Goal: Task Accomplishment & Management: Complete application form

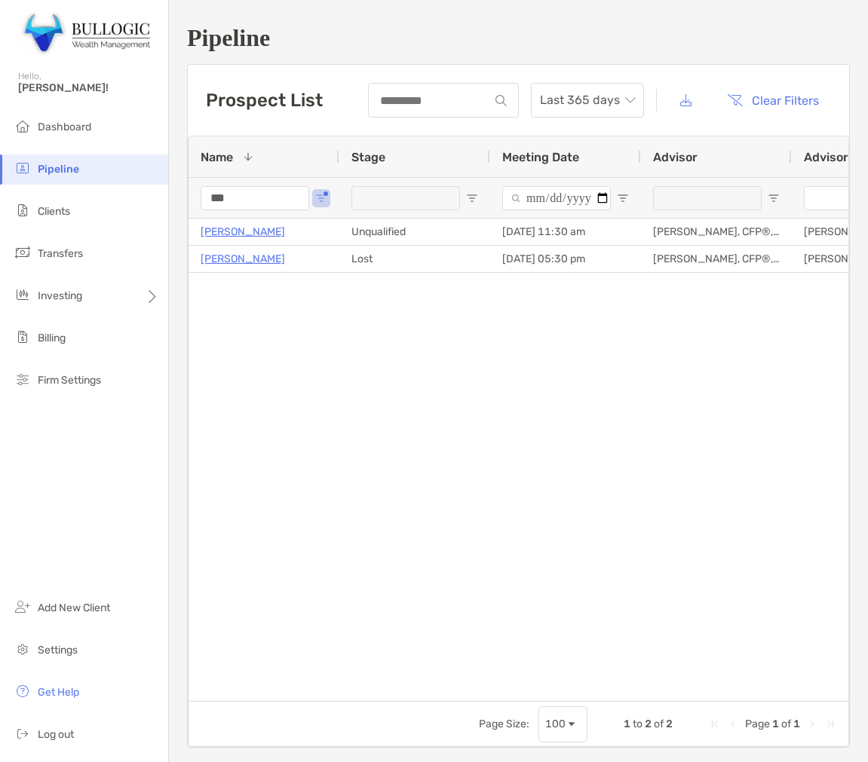
click at [267, 186] on input "***" at bounding box center [255, 198] width 109 height 24
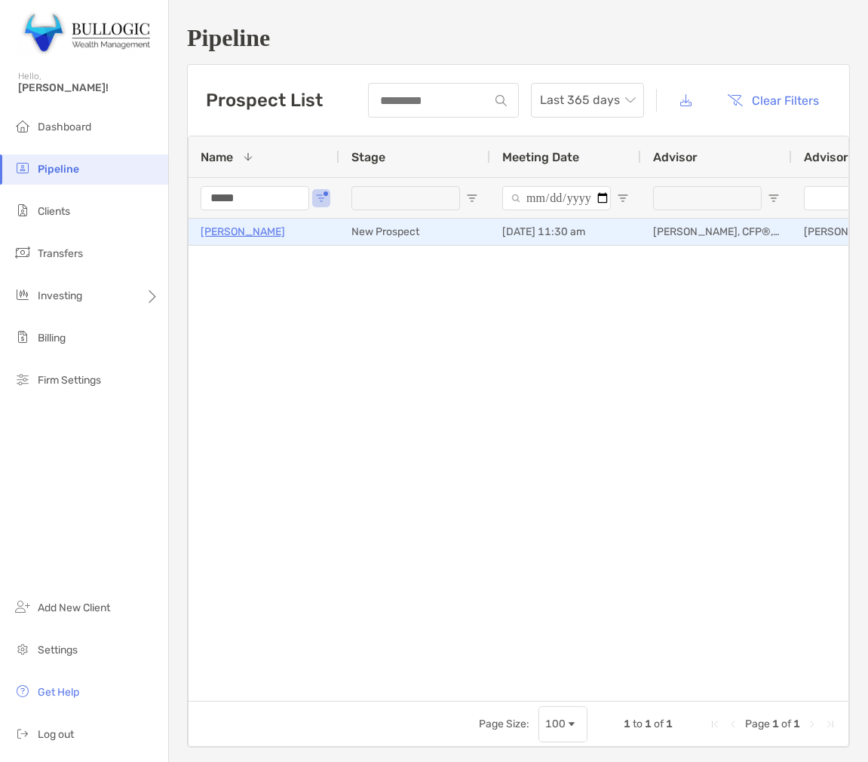
type input "*****"
click at [210, 234] on p "[PERSON_NAME]" at bounding box center [243, 231] width 84 height 19
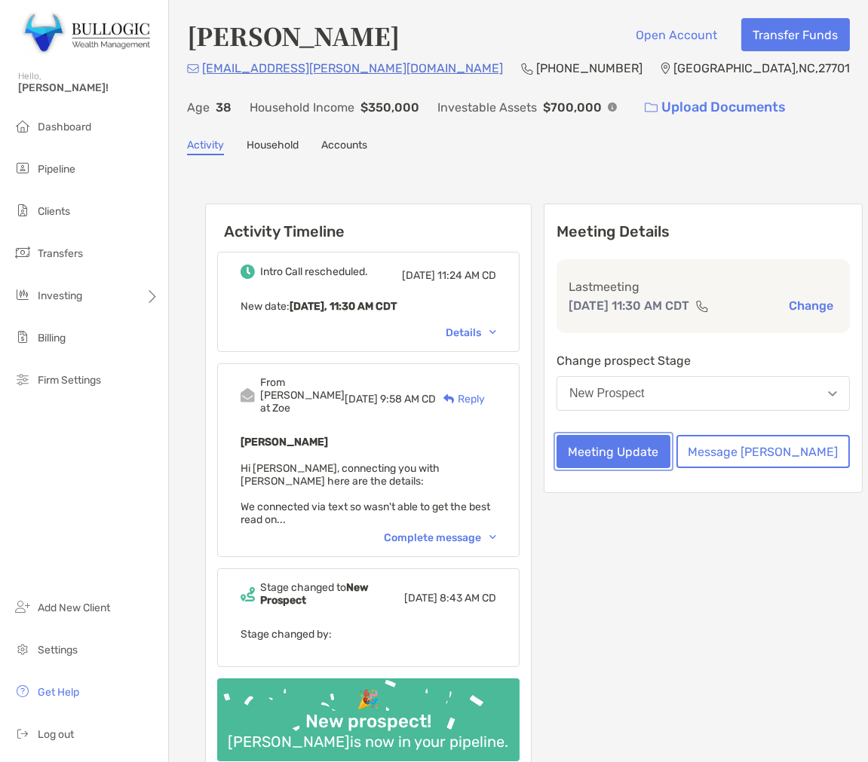
click at [629, 465] on button "Meeting Update" at bounding box center [614, 451] width 114 height 33
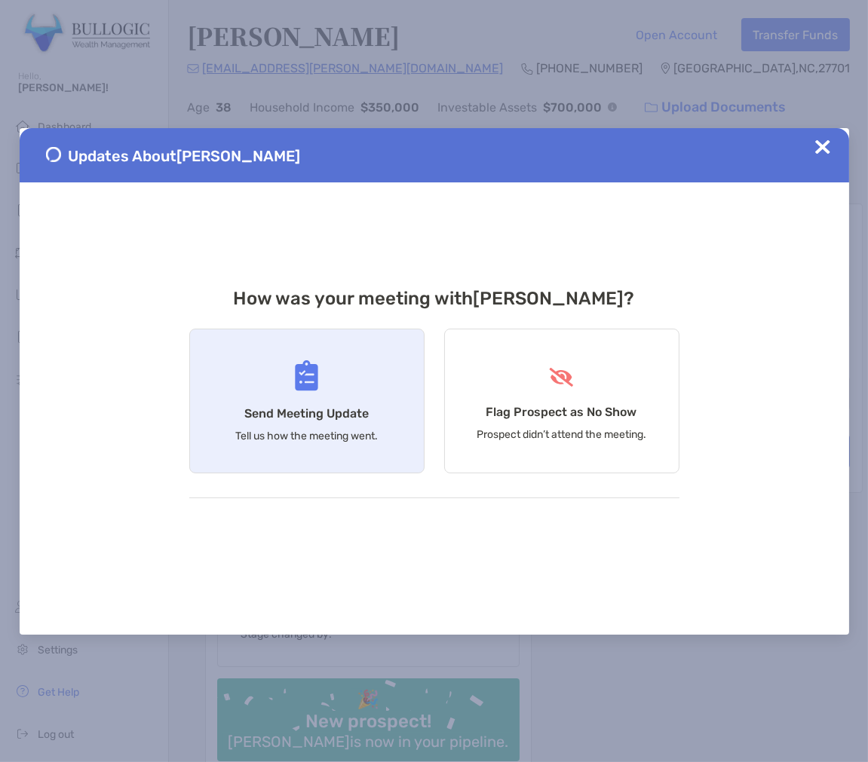
click at [326, 400] on div "Send Meeting Update Tell us how the meeting went." at bounding box center [306, 401] width 235 height 145
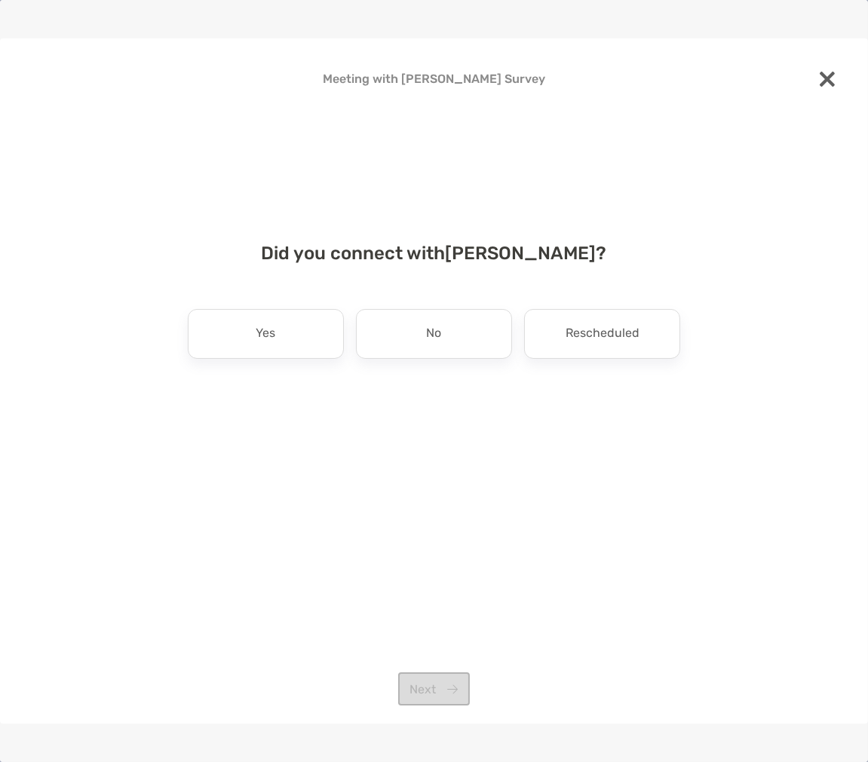
drag, startPoint x: 284, startPoint y: 336, endPoint x: 393, endPoint y: 369, distance: 114.5
click at [285, 336] on div "Yes" at bounding box center [266, 334] width 156 height 50
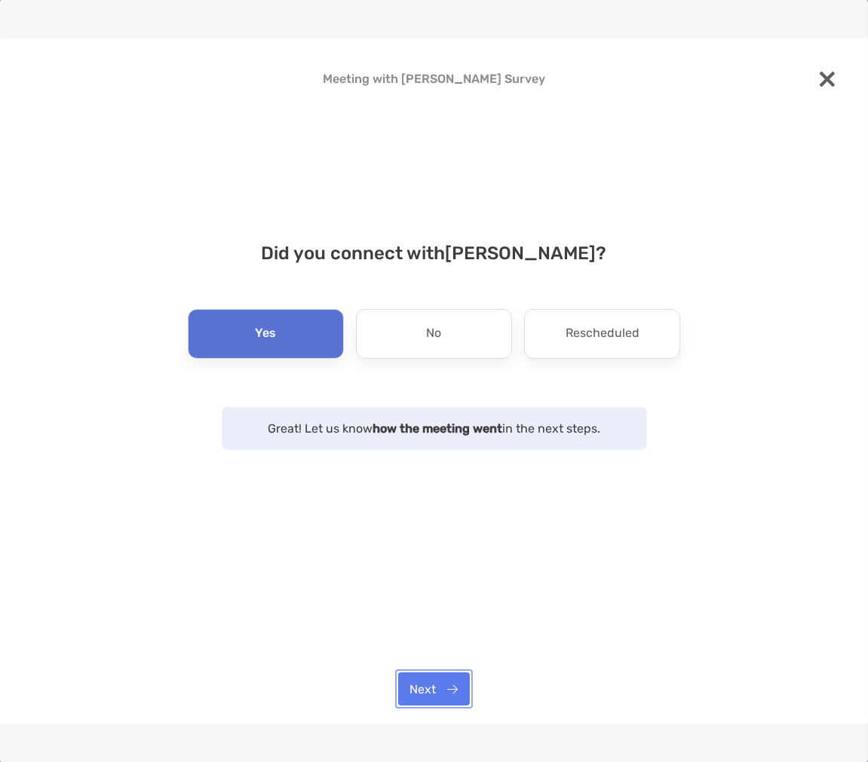
click at [455, 682] on button "Next" at bounding box center [434, 689] width 72 height 33
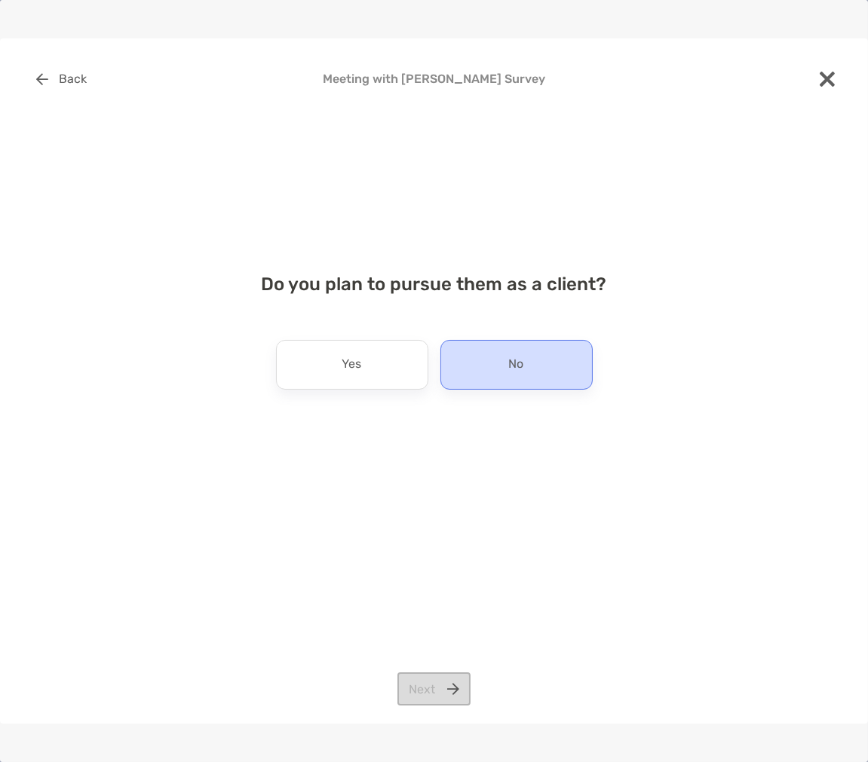
click at [470, 376] on div "No" at bounding box center [516, 365] width 152 height 50
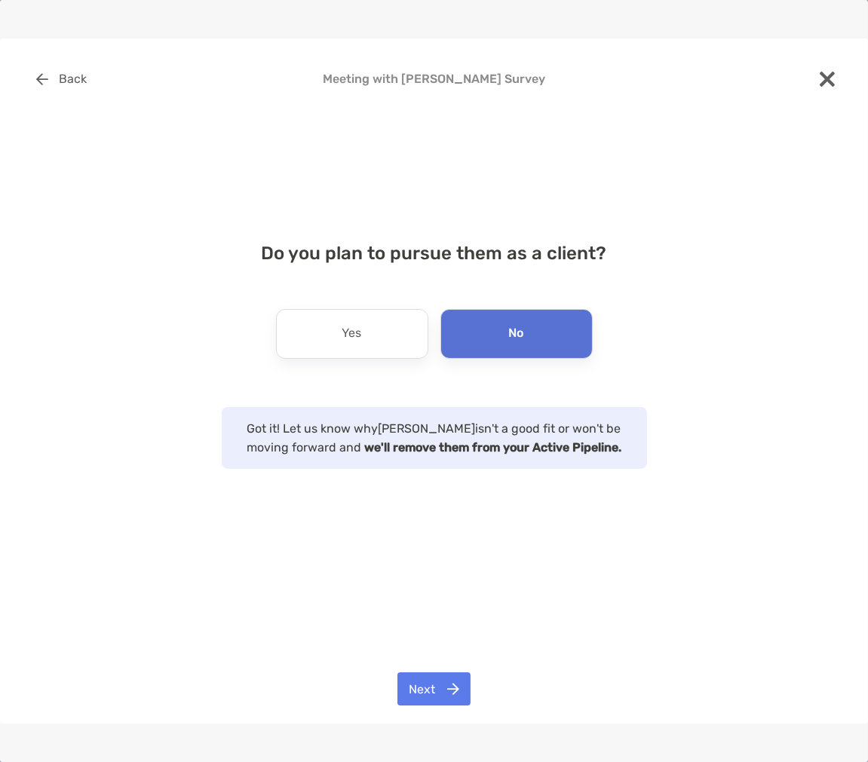
click at [421, 662] on div "Back Meeting with Brittany Zick Survey Do you plan to pursue them as a client? …" at bounding box center [434, 381] width 868 height 686
click at [434, 686] on button "Next" at bounding box center [433, 689] width 73 height 33
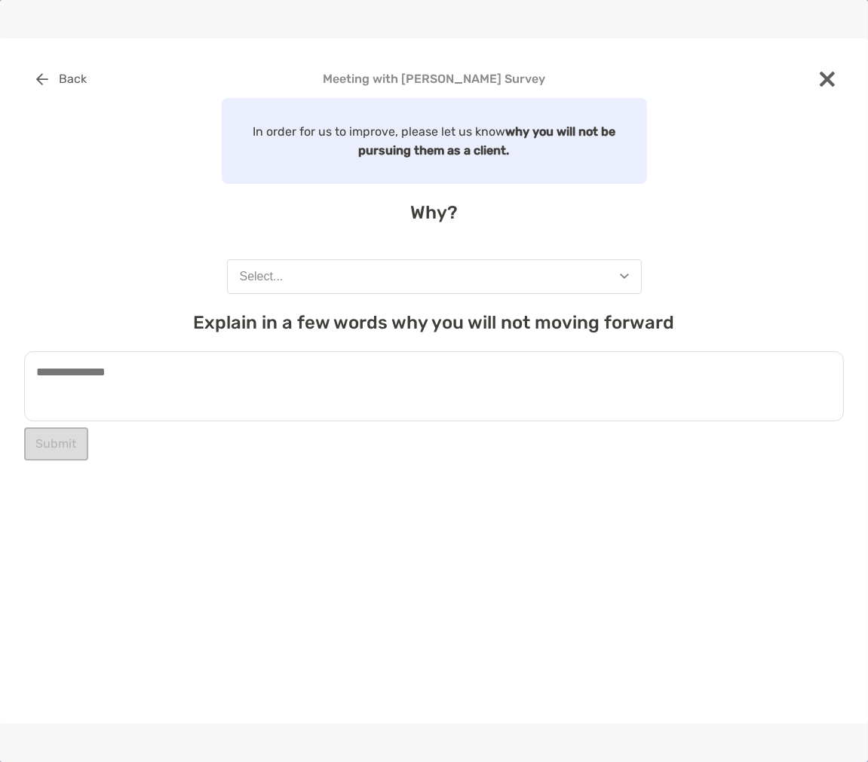
click at [389, 272] on button "Select..." at bounding box center [434, 276] width 415 height 35
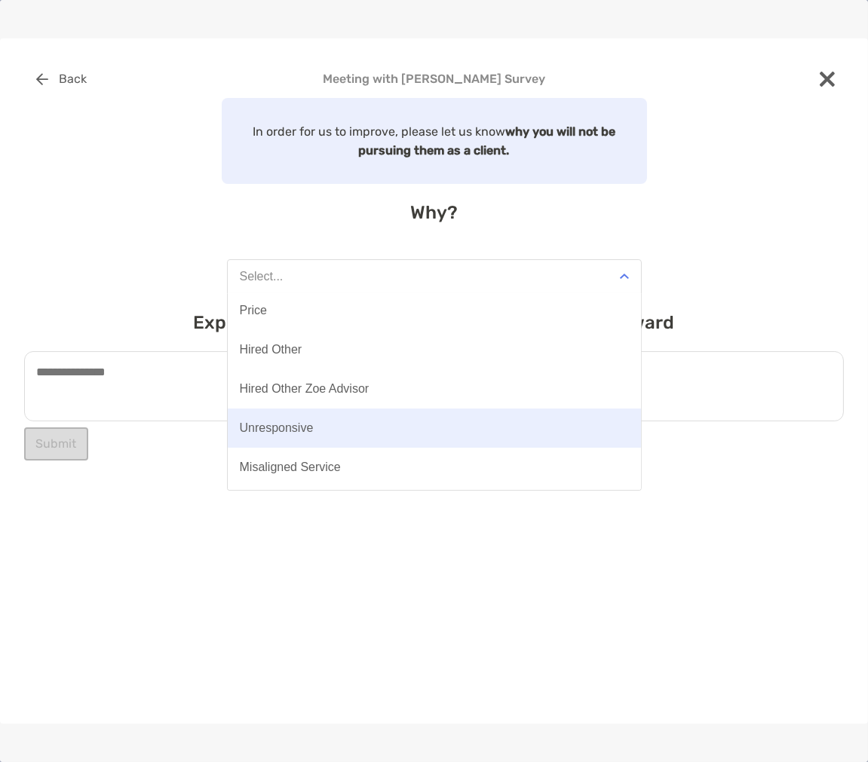
scroll to position [84, 0]
click at [360, 418] on button "Misaligned Service" at bounding box center [434, 425] width 413 height 39
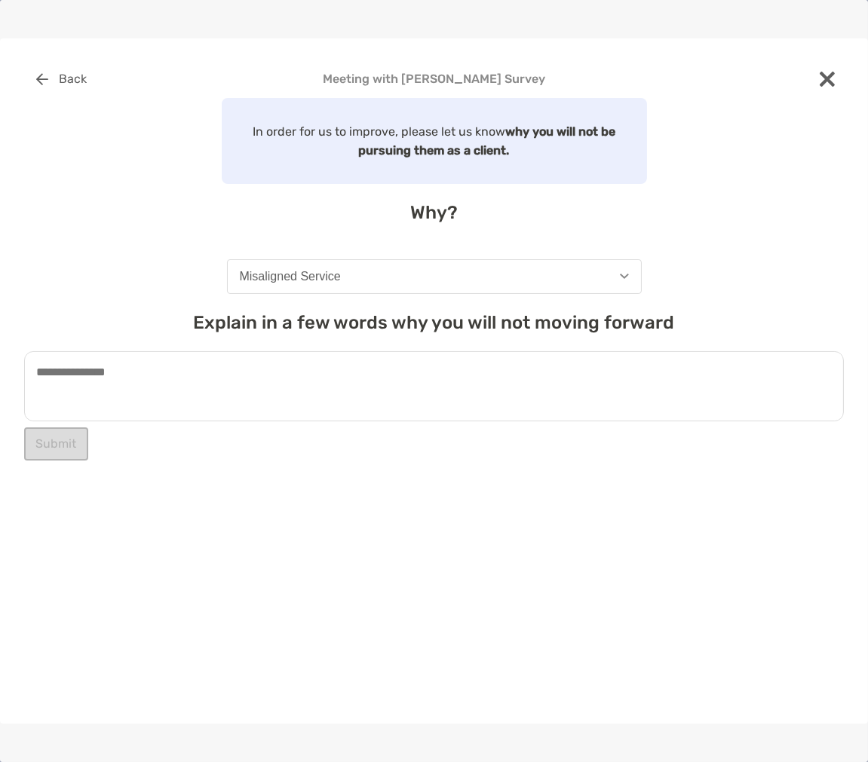
click at [294, 379] on textarea at bounding box center [434, 386] width 820 height 70
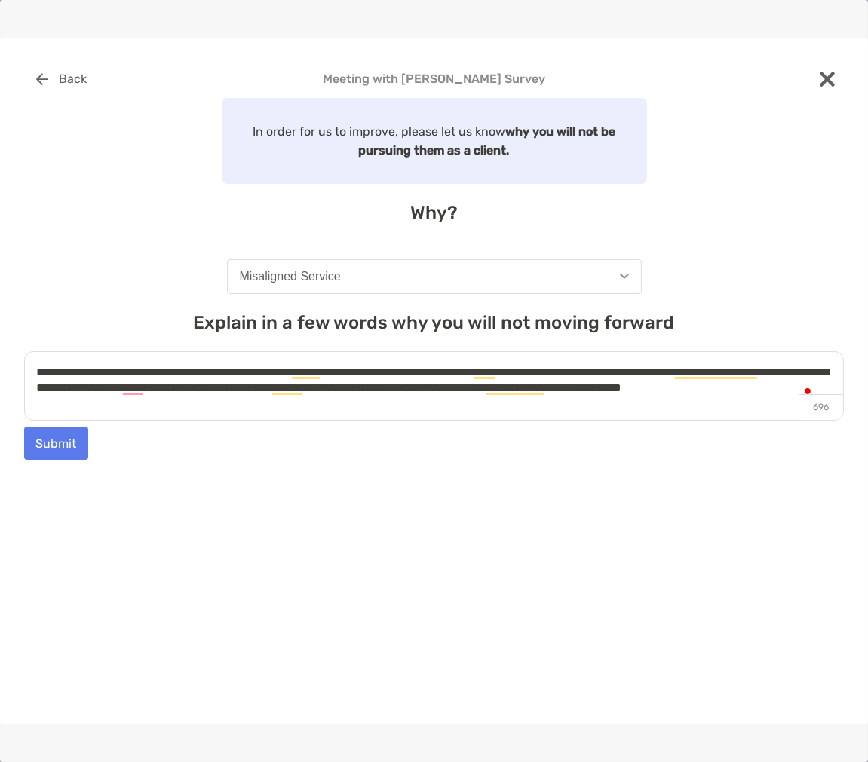
type textarea "**********"
click at [111, 434] on div "Submit" at bounding box center [434, 443] width 820 height 33
click at [71, 451] on button "Submit" at bounding box center [56, 443] width 64 height 33
